Goal: Obtain resource: Download file/media

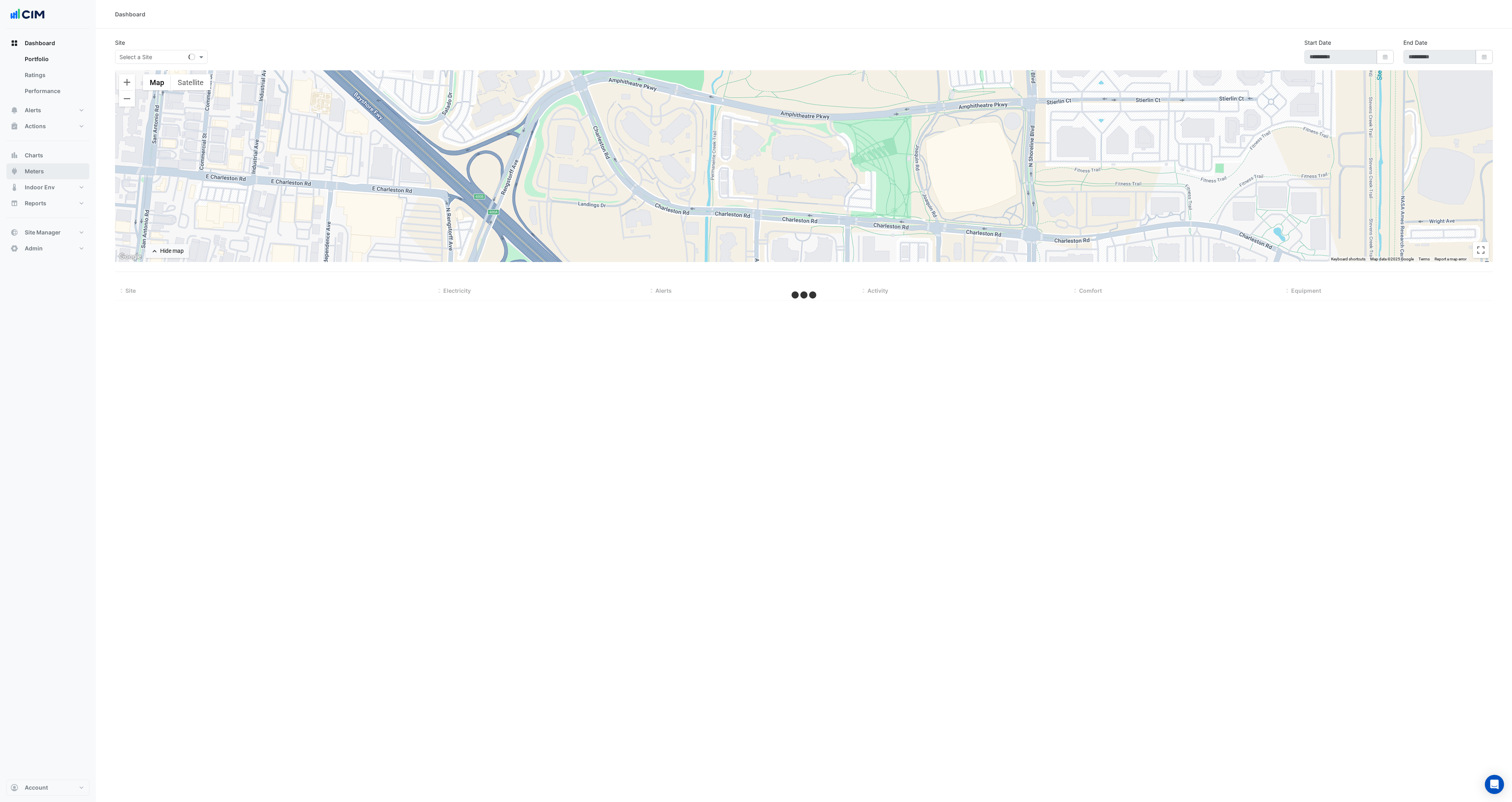
click at [41, 169] on span "Meters" at bounding box center [34, 171] width 19 height 8
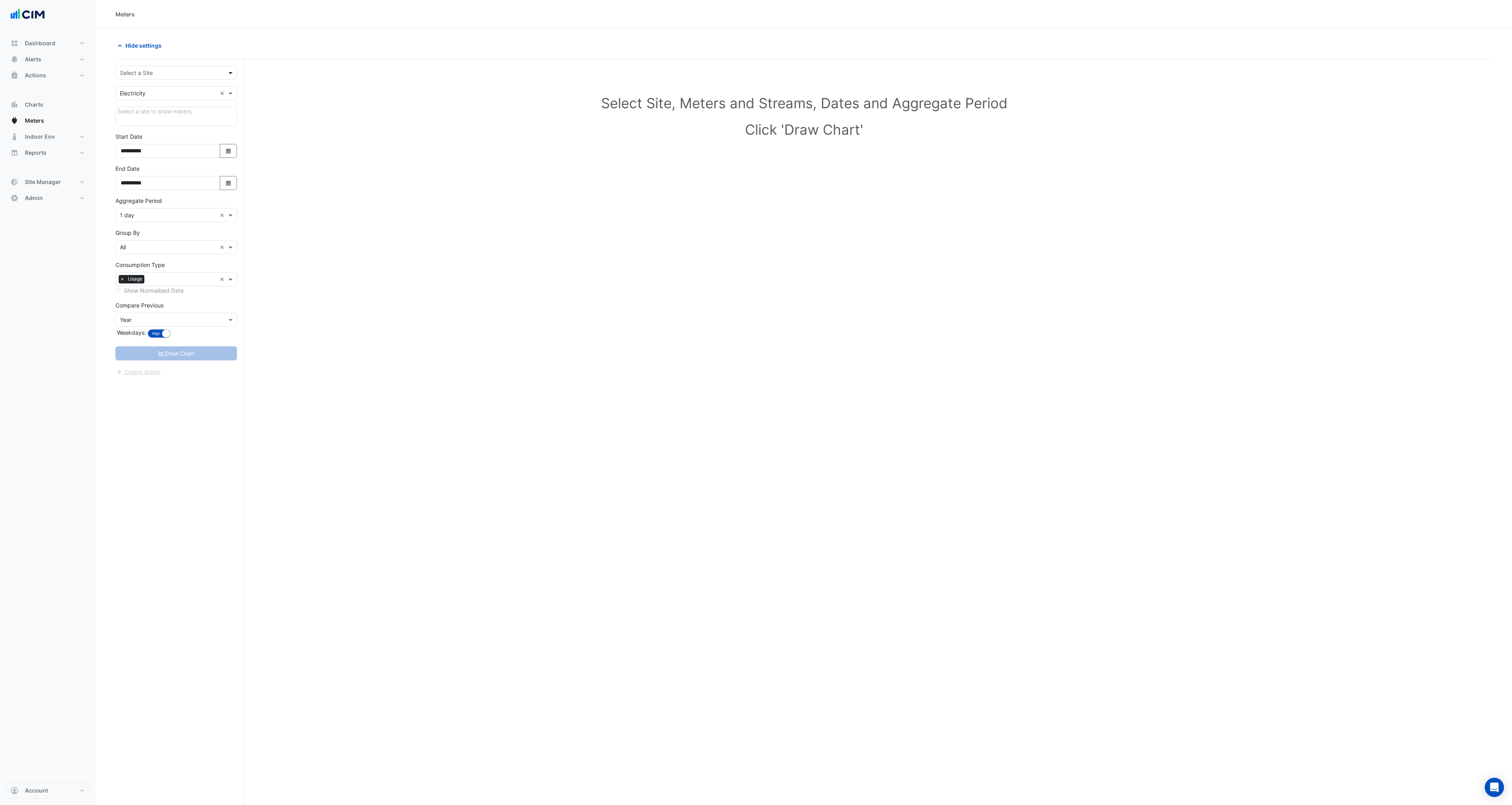
click at [228, 71] on span at bounding box center [232, 72] width 10 height 9
click at [156, 102] on span "141 Walker Street" at bounding box center [177, 102] width 98 height 7
click at [167, 359] on button "Draw Chart" at bounding box center [176, 365] width 121 height 14
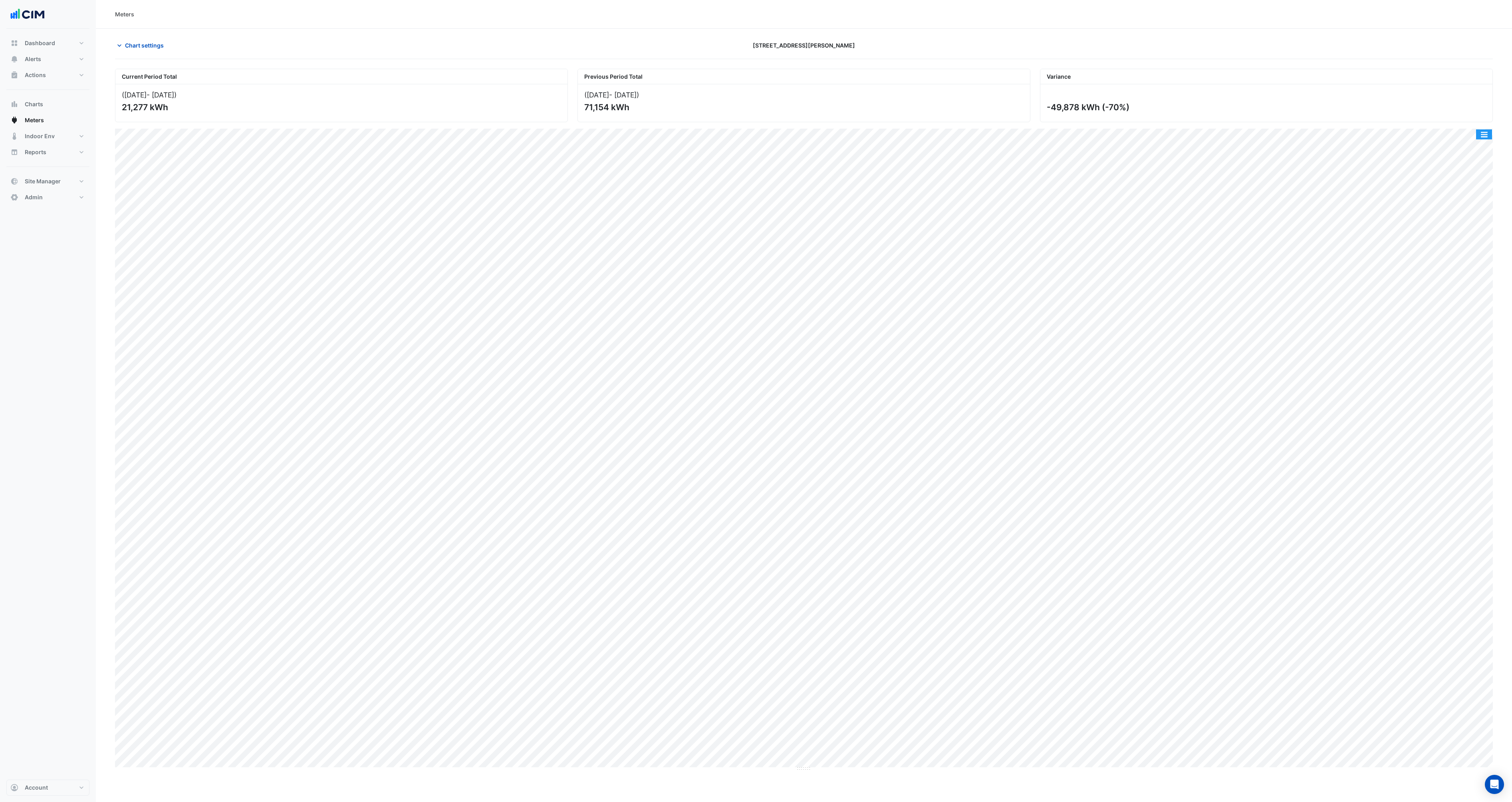
click at [1487, 133] on button "button" at bounding box center [1484, 134] width 16 height 10
click at [1462, 209] on div "Export CSV - Flat" at bounding box center [1468, 211] width 48 height 19
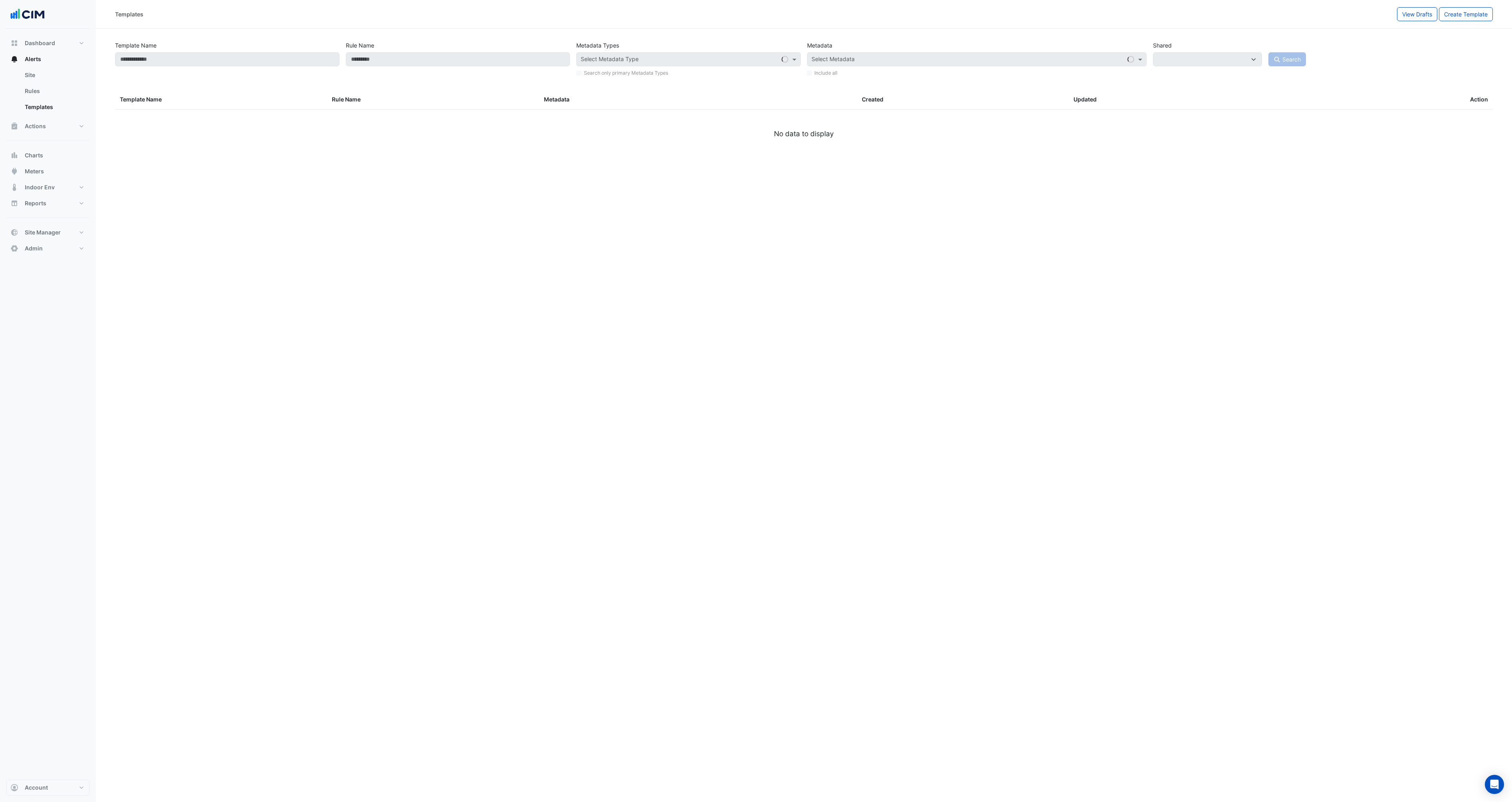
select select
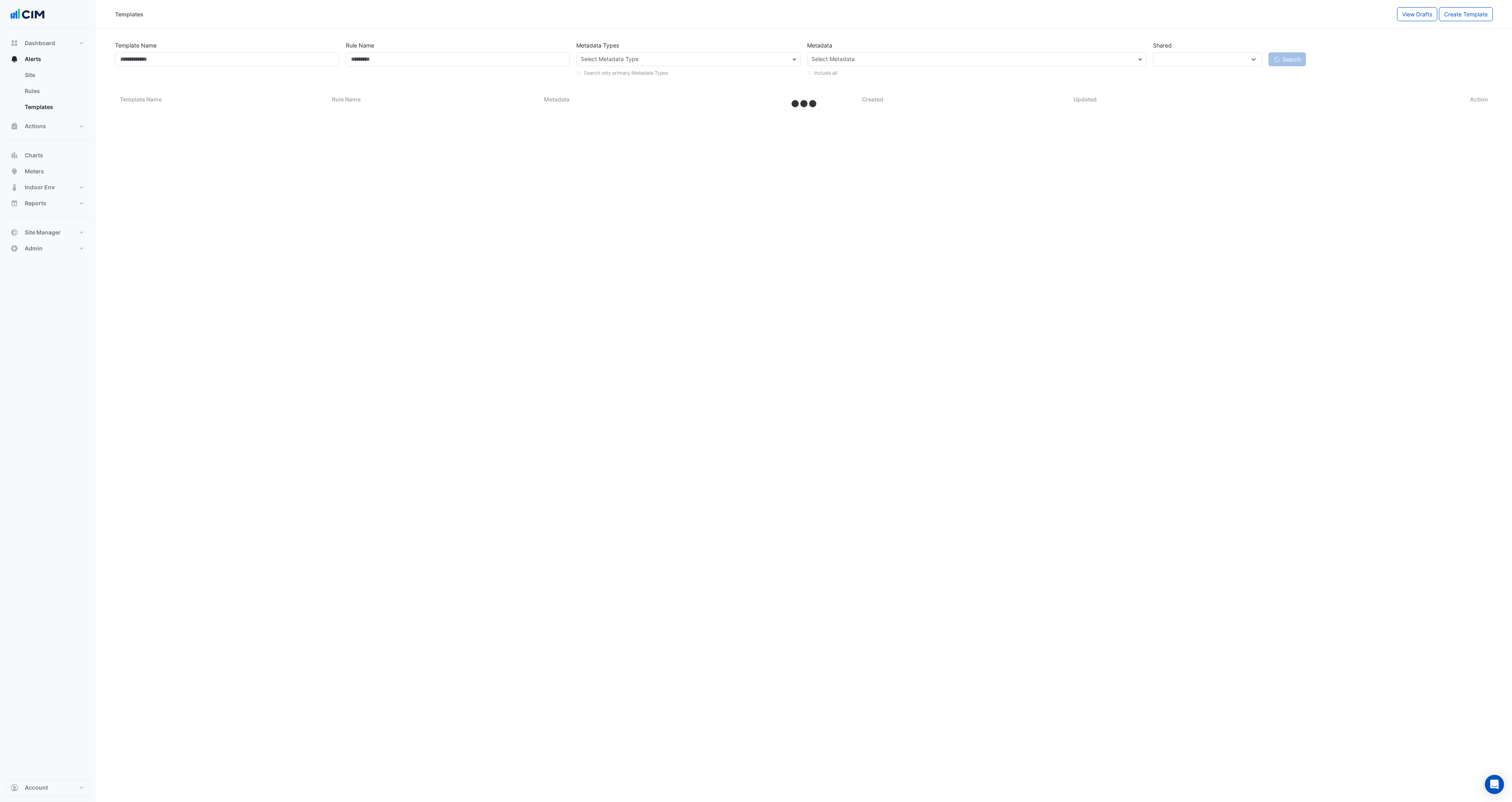
select select "***"
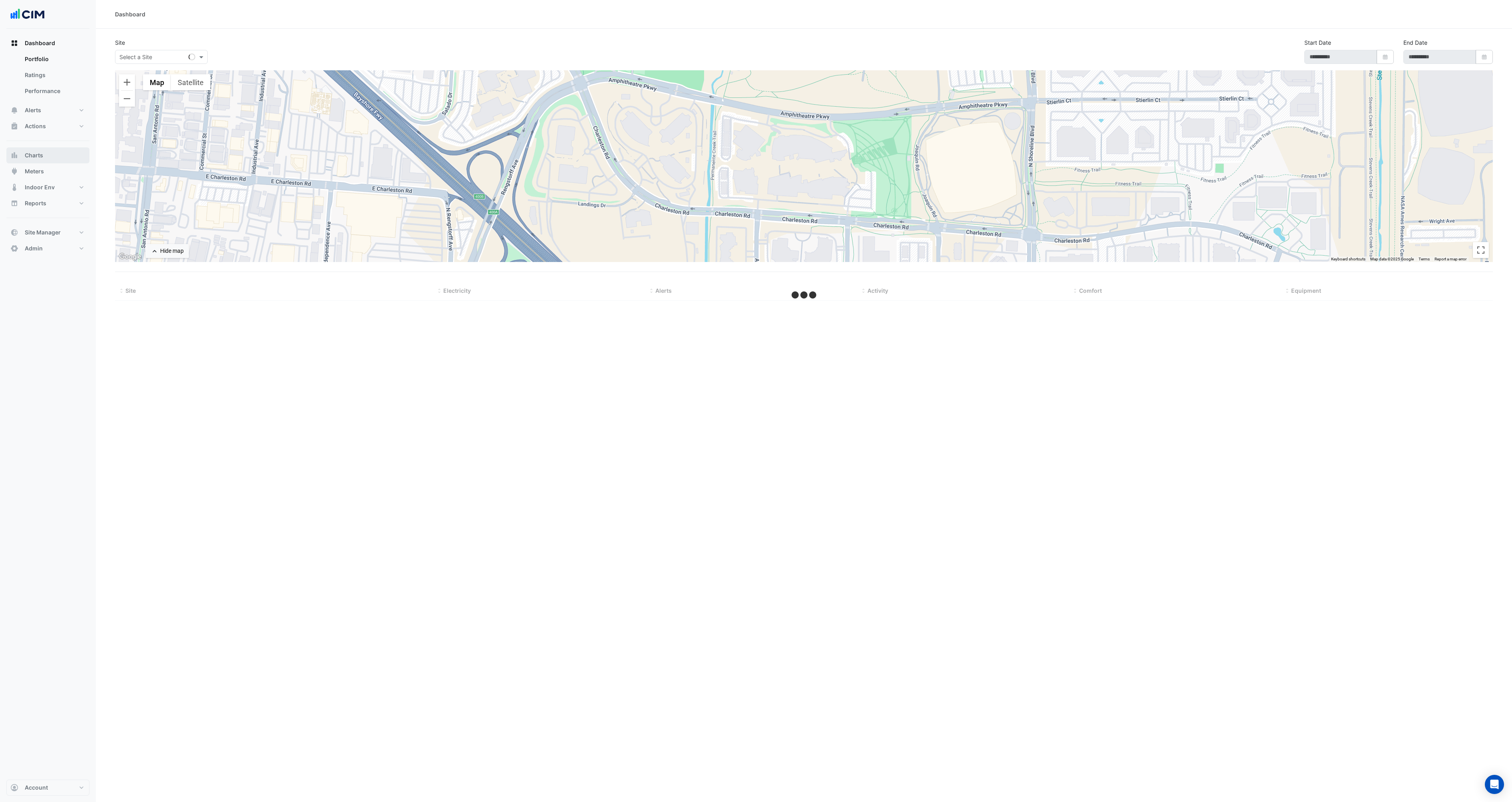
click at [38, 159] on span "Charts" at bounding box center [33, 156] width 18 height 8
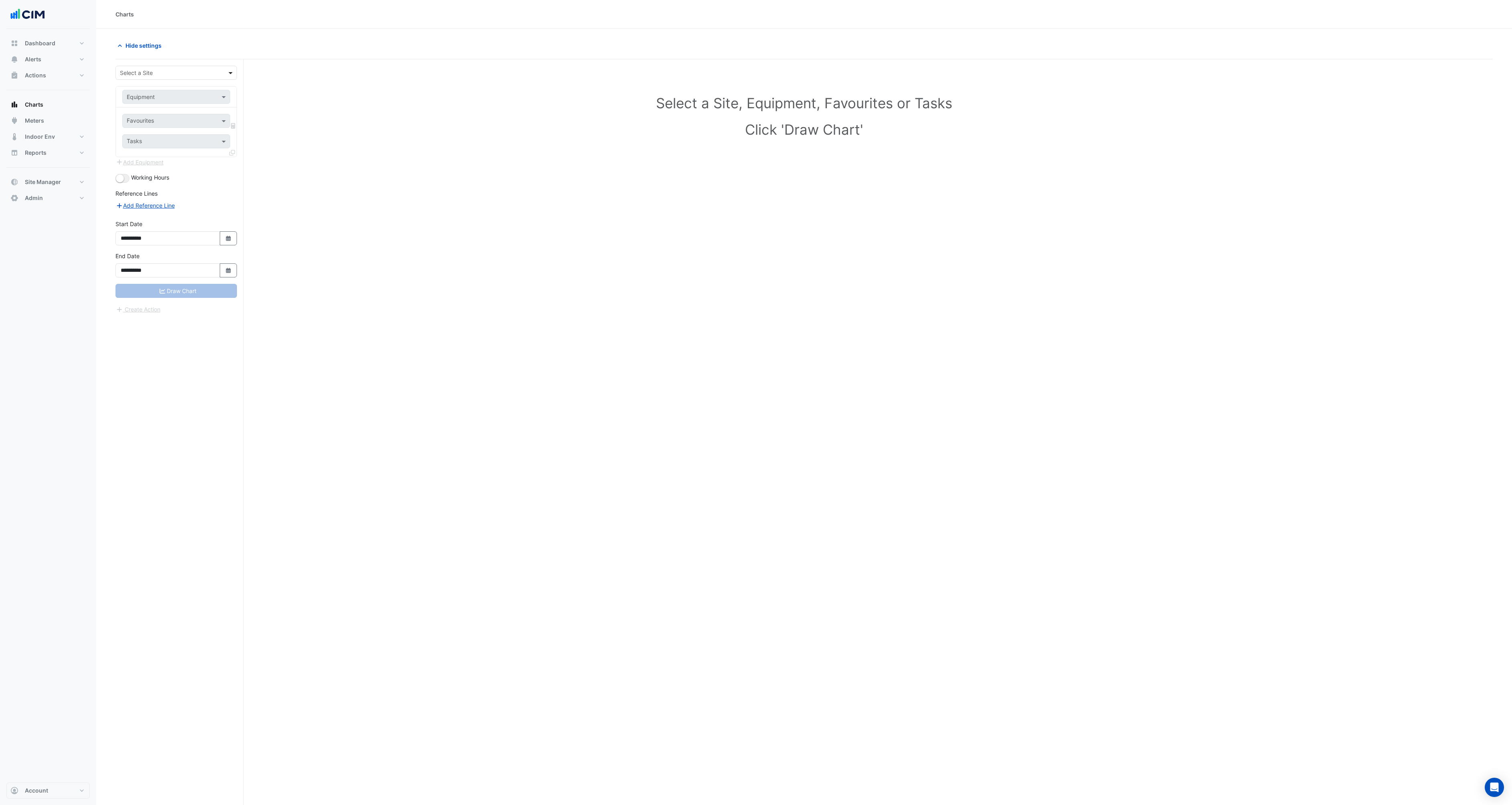
click at [235, 72] on span at bounding box center [232, 72] width 10 height 9
click at [186, 98] on div "141 Walker Street" at bounding box center [206, 102] width 181 height 12
click at [184, 95] on input "text" at bounding box center [168, 97] width 83 height 9
click at [161, 114] on div "ACU-1" at bounding box center [185, 114] width 124 height 12
click at [118, 178] on small "button" at bounding box center [120, 178] width 8 height 8
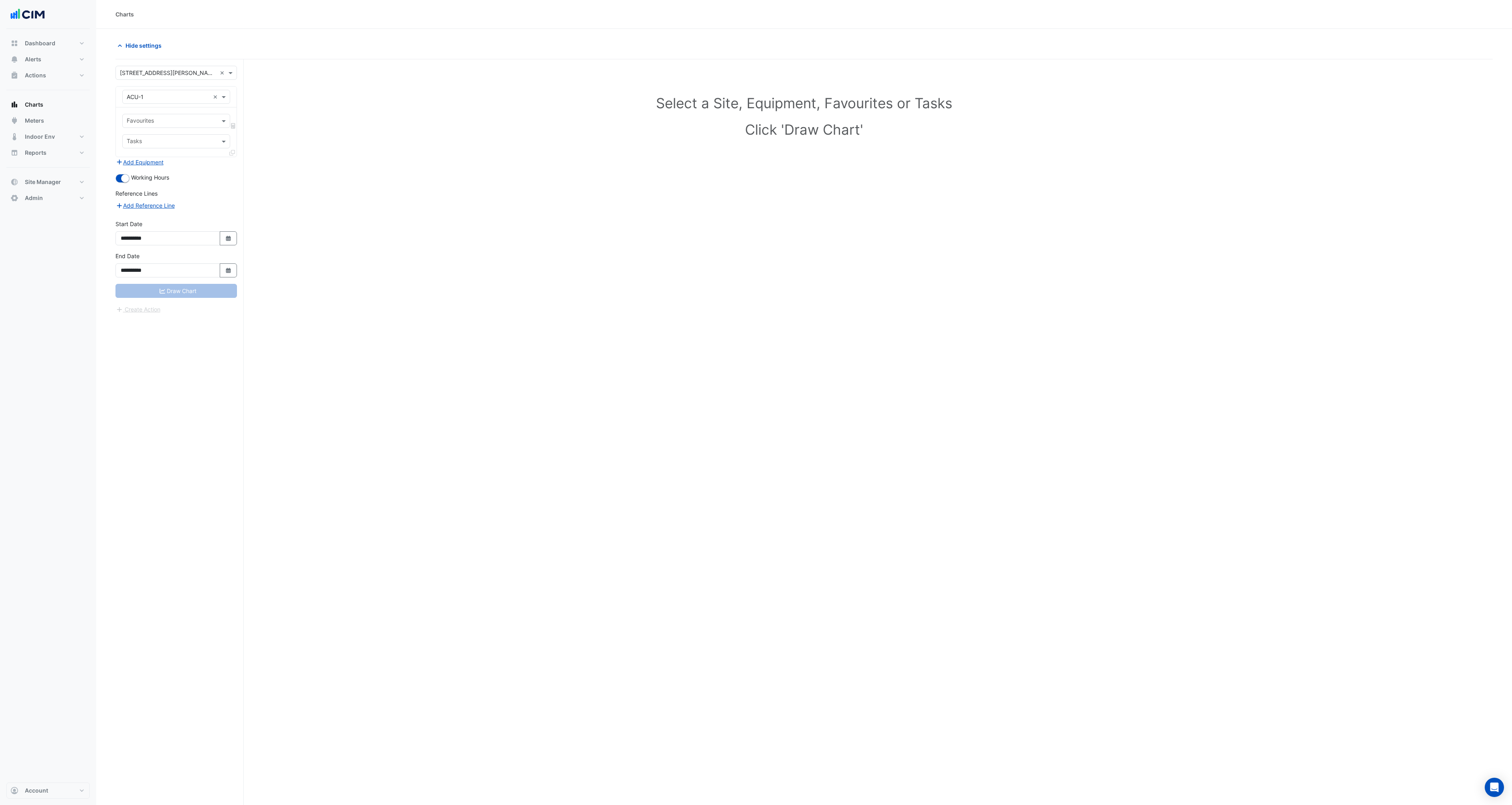
click at [176, 120] on input "text" at bounding box center [171, 121] width 90 height 9
click at [160, 143] on div "PAC Supply Air Fan Enable - Ground, Foyer" at bounding box center [193, 138] width 140 height 12
click at [153, 299] on button "Draw Chart" at bounding box center [176, 301] width 121 height 14
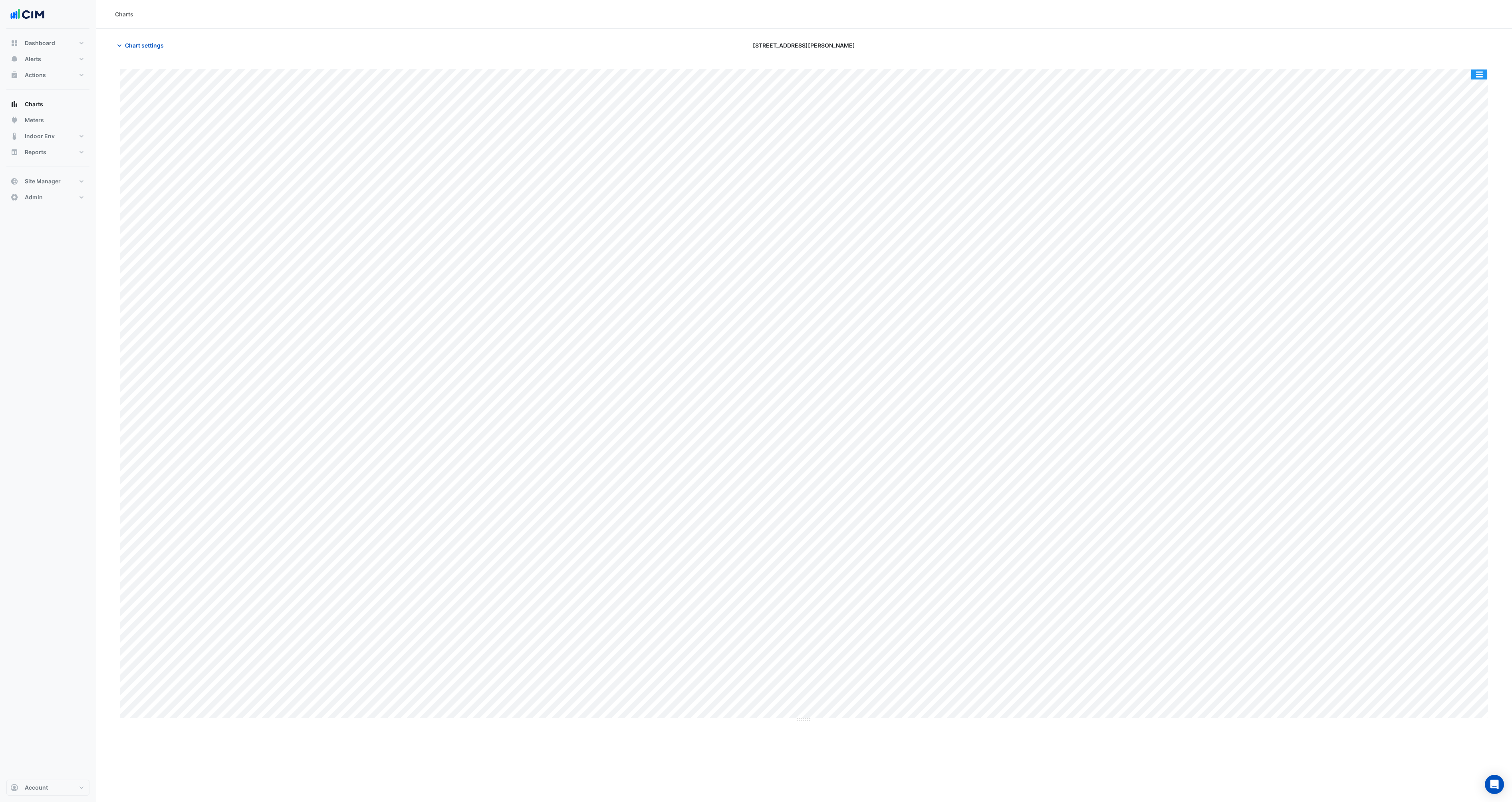
click at [1477, 73] on button "button" at bounding box center [1480, 74] width 16 height 10
click at [1454, 145] on div "Export CSV - Flat" at bounding box center [1463, 151] width 48 height 19
